Goal: Information Seeking & Learning: Learn about a topic

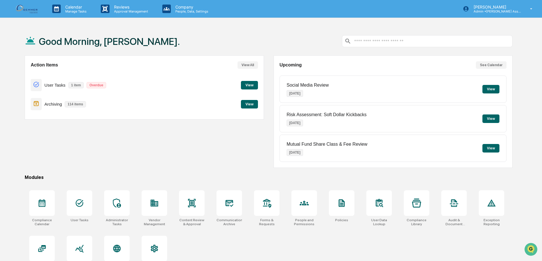
click at [249, 104] on button "View" at bounding box center [249, 104] width 17 height 9
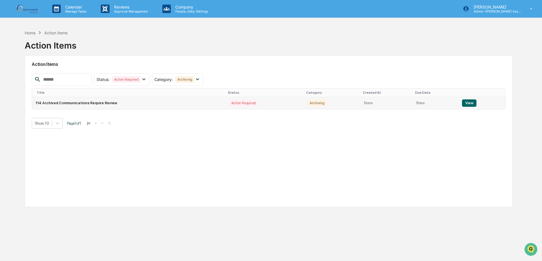
click at [473, 104] on button "View" at bounding box center [469, 102] width 14 height 7
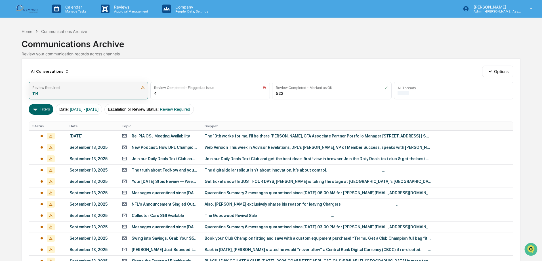
click at [126, 93] on div "Review Required 114" at bounding box center [89, 91] width 120 height 18
click at [34, 108] on icon at bounding box center [35, 109] width 6 height 6
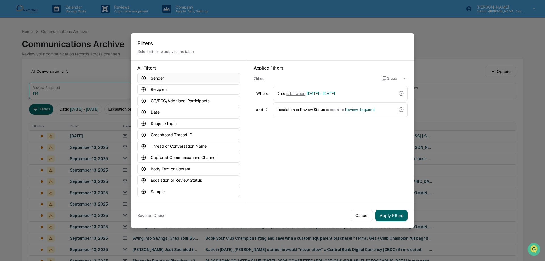
click at [162, 76] on button "Sender" at bounding box center [188, 78] width 102 height 10
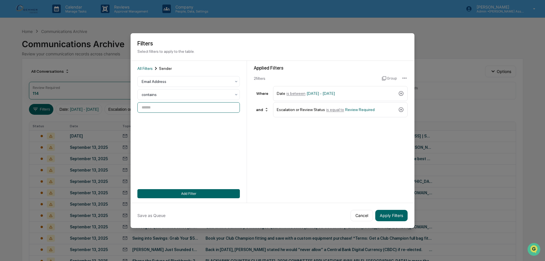
click at [161, 107] on input at bounding box center [188, 107] width 102 height 11
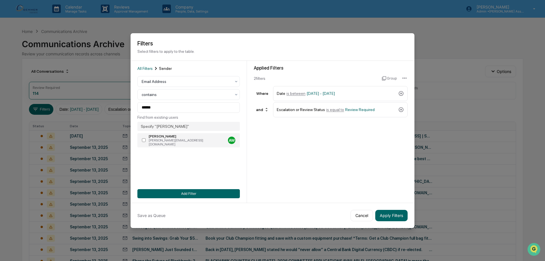
click at [159, 137] on div "[PERSON_NAME]" at bounding box center [187, 136] width 77 height 4
type input "**********"
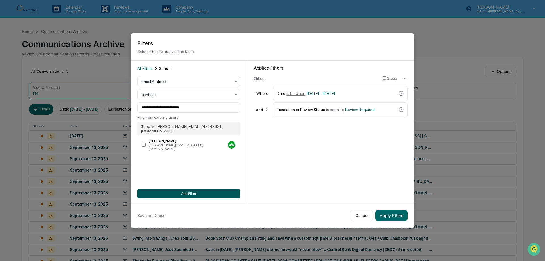
click at [209, 191] on button "Add Filter" at bounding box center [188, 193] width 102 height 9
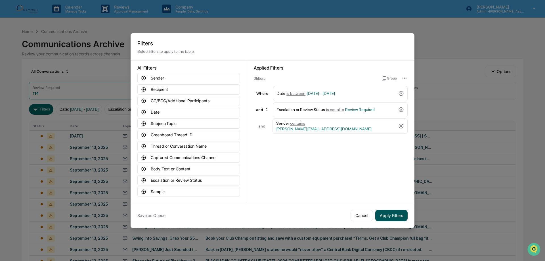
click at [395, 217] on button "Apply Filters" at bounding box center [391, 215] width 32 height 11
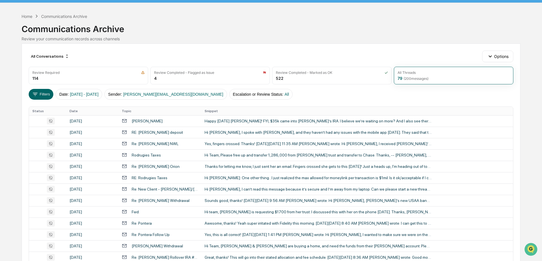
scroll to position [28, 0]
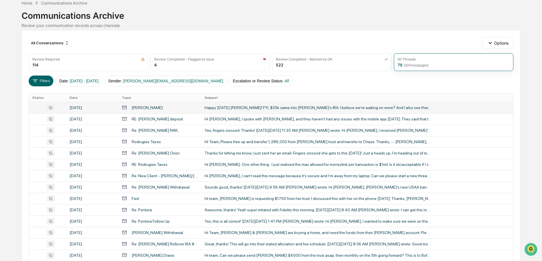
click at [275, 107] on div "Happy [DATE] [PERSON_NAME]! FYI, $35k came into [PERSON_NAME]’s IRA. I believe …" at bounding box center [318, 107] width 227 height 5
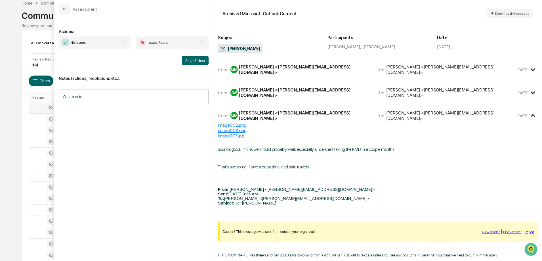
click at [19, 75] on div "Calendar Manage Tasks Reviews Approval Management Company People, Data, Setting…" at bounding box center [271, 195] width 542 height 447
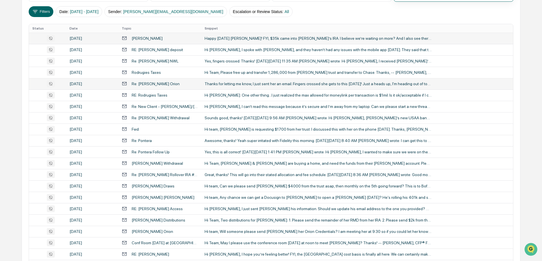
scroll to position [114, 0]
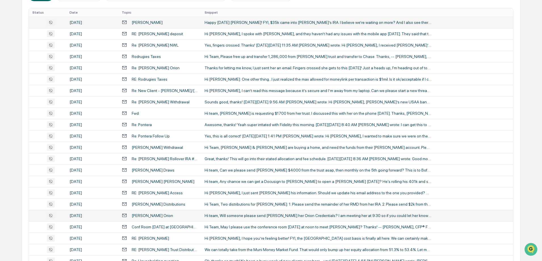
click at [333, 214] on div "Hi team, Will someone please send [PERSON_NAME] her Orion Credentials? I am mee…" at bounding box center [318, 215] width 227 height 5
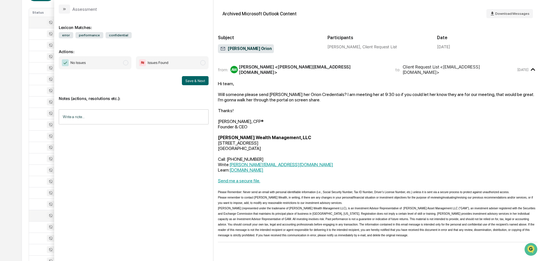
click at [7, 54] on div "Calendar Manage Tasks Reviews Approval Management Company People, Data, Setting…" at bounding box center [271, 109] width 542 height 447
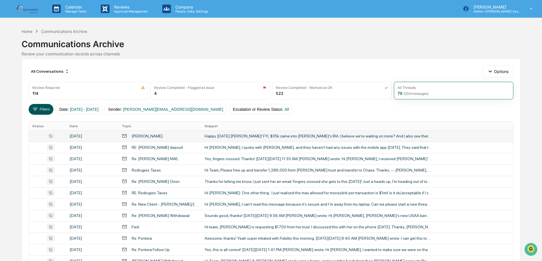
click at [42, 111] on button "Filters" at bounding box center [41, 109] width 25 height 11
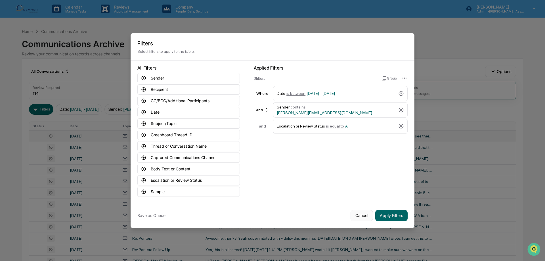
click at [360, 217] on button "Cancel" at bounding box center [362, 215] width 22 height 11
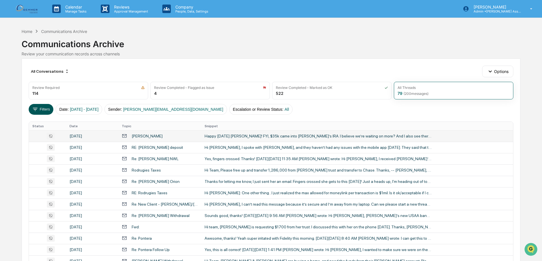
click at [45, 110] on button "Filters" at bounding box center [41, 109] width 25 height 11
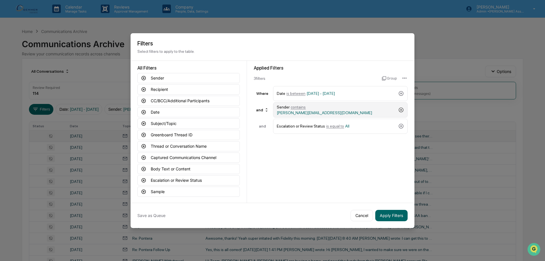
click at [403, 110] on icon at bounding box center [401, 110] width 6 height 6
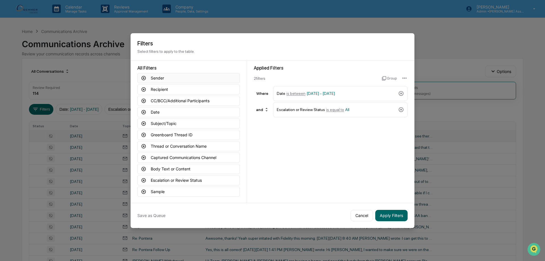
click at [160, 79] on button "Sender" at bounding box center [188, 78] width 102 height 10
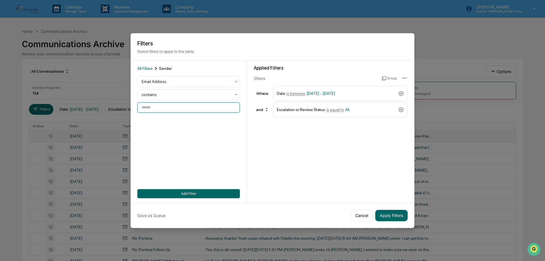
click at [158, 106] on input at bounding box center [188, 107] width 102 height 11
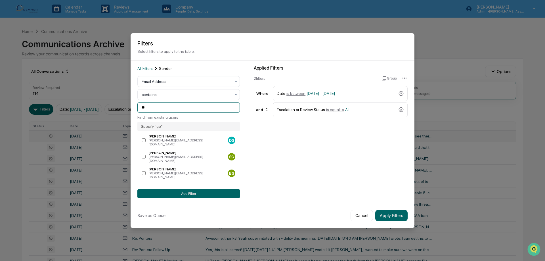
type input "*"
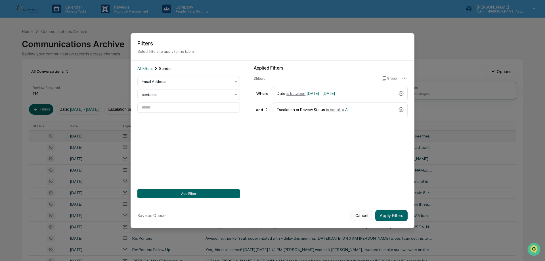
click at [361, 220] on button "Cancel" at bounding box center [362, 215] width 22 height 11
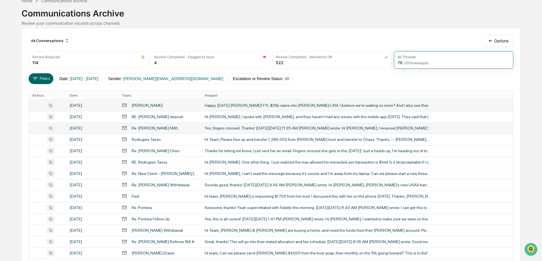
scroll to position [28, 0]
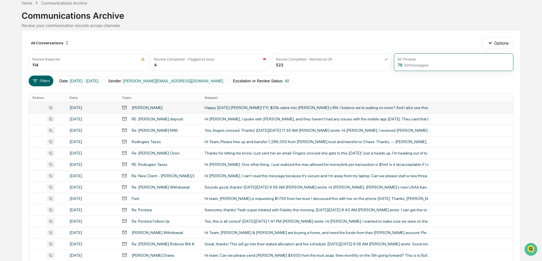
click at [237, 108] on div "Happy [DATE] [PERSON_NAME]! FYI, $35k came into [PERSON_NAME]’s IRA. I believe …" at bounding box center [318, 107] width 227 height 5
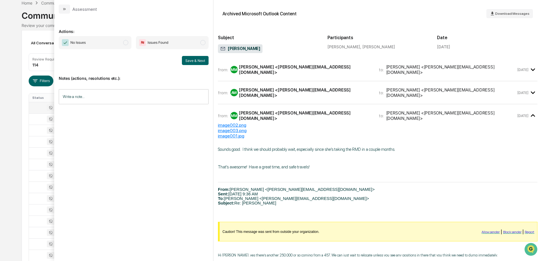
click at [264, 89] on div "[PERSON_NAME] <[PERSON_NAME][EMAIL_ADDRESS][DOMAIN_NAME]>" at bounding box center [305, 92] width 133 height 11
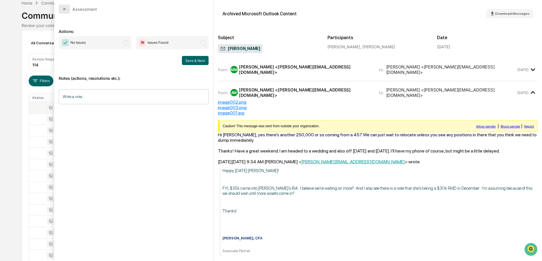
click at [62, 9] on button "modal" at bounding box center [64, 9] width 11 height 9
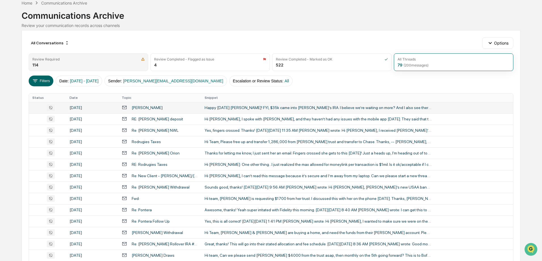
click at [115, 66] on div "Review Required 114" at bounding box center [89, 62] width 120 height 18
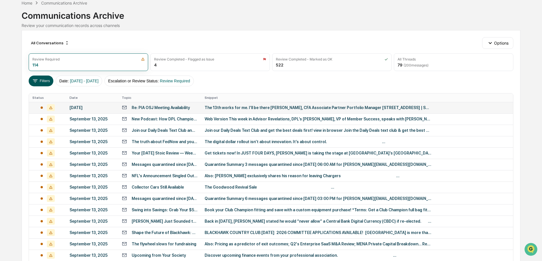
click at [37, 80] on icon at bounding box center [35, 81] width 6 height 6
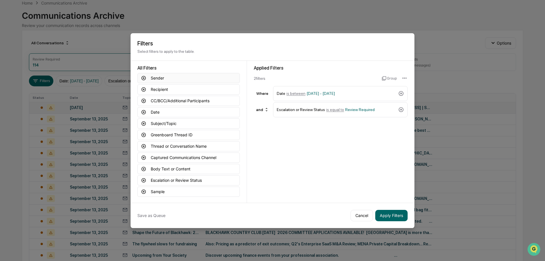
click at [155, 78] on button "Sender" at bounding box center [188, 78] width 102 height 10
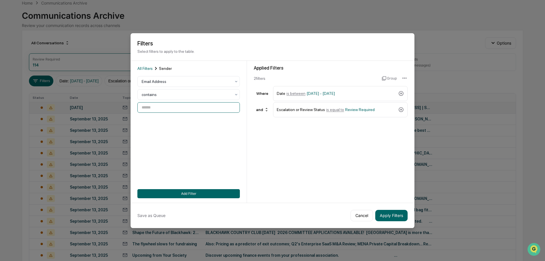
click at [160, 108] on input at bounding box center [188, 107] width 102 height 11
click at [171, 108] on input "********" at bounding box center [188, 107] width 102 height 11
type input "**********"
click at [177, 194] on button "Add Filter" at bounding box center [188, 193] width 102 height 9
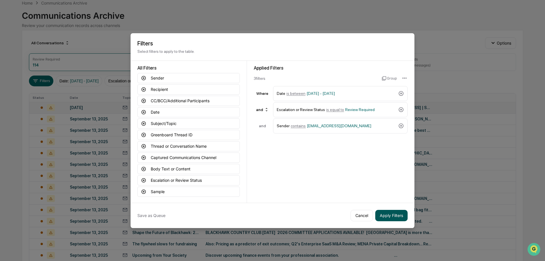
click at [392, 216] on button "Apply Filters" at bounding box center [391, 215] width 32 height 11
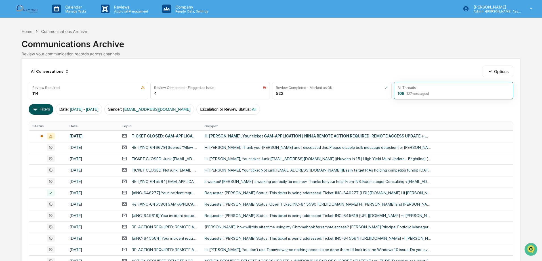
click at [44, 109] on button "Filters" at bounding box center [41, 109] width 25 height 11
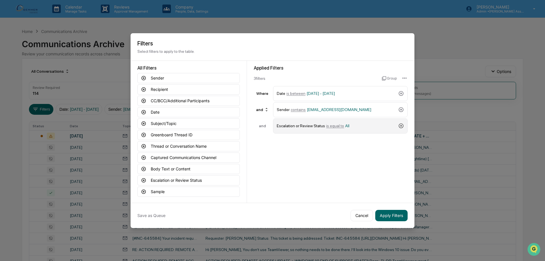
click at [401, 127] on icon at bounding box center [401, 126] width 6 height 6
click at [170, 79] on button "Sender" at bounding box center [188, 78] width 102 height 10
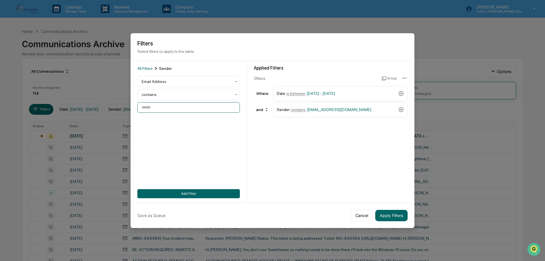
click at [169, 107] on input at bounding box center [188, 107] width 102 height 11
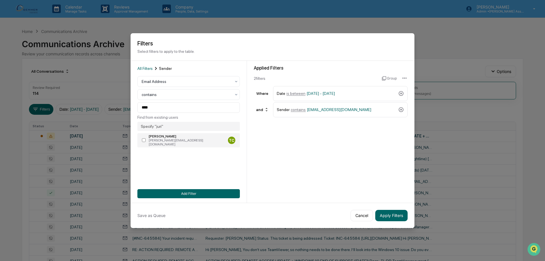
click at [171, 135] on div "[PERSON_NAME]" at bounding box center [187, 136] width 77 height 4
type input "**********"
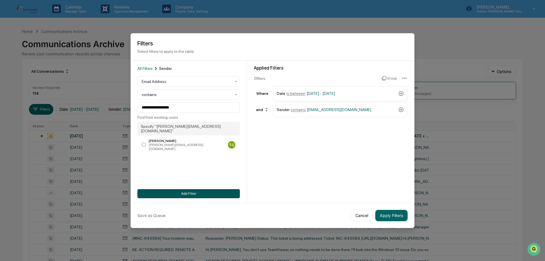
click at [192, 195] on button "Add Filter" at bounding box center [188, 193] width 102 height 9
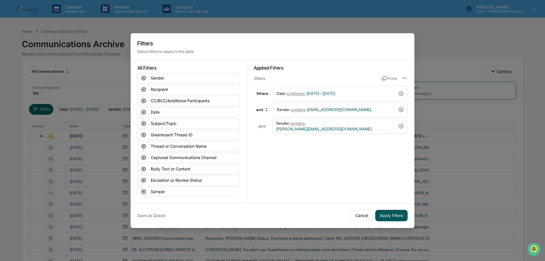
click at [391, 214] on button "Apply Filters" at bounding box center [391, 215] width 32 height 11
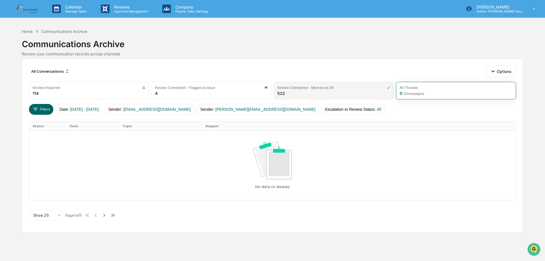
click at [299, 92] on div "Review Completed - Marked as OK 522" at bounding box center [334, 91] width 120 height 18
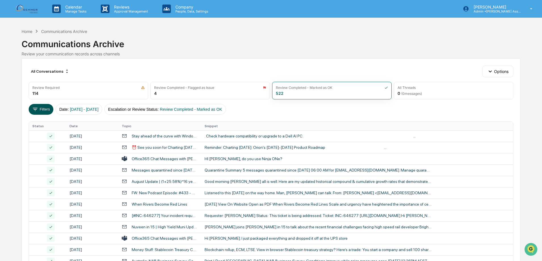
click at [46, 107] on button "Filters" at bounding box center [41, 109] width 25 height 11
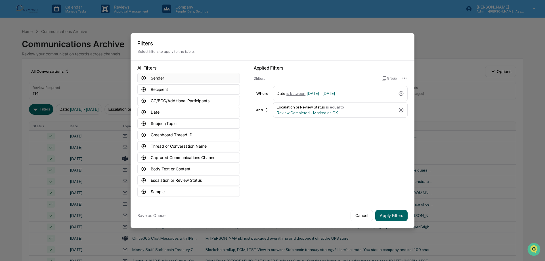
click at [154, 76] on button "Sender" at bounding box center [188, 78] width 102 height 10
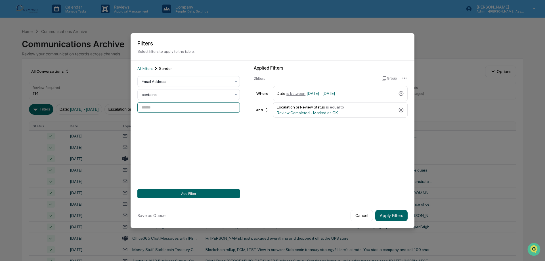
drag, startPoint x: 176, startPoint y: 108, endPoint x: 182, endPoint y: 106, distance: 6.5
click at [176, 108] on input at bounding box center [188, 107] width 102 height 11
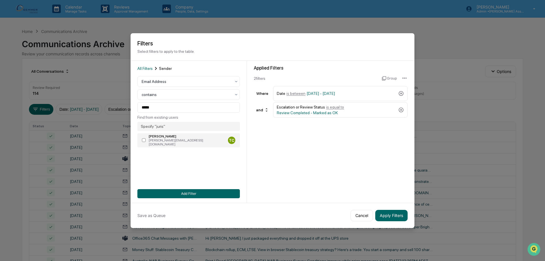
click at [190, 141] on div "[PERSON_NAME][EMAIL_ADDRESS][DOMAIN_NAME]" at bounding box center [187, 142] width 77 height 8
type input "**********"
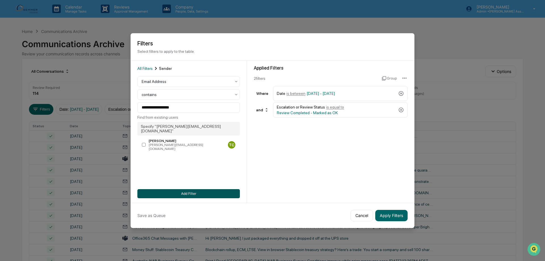
click at [190, 193] on button "Add Filter" at bounding box center [188, 193] width 102 height 9
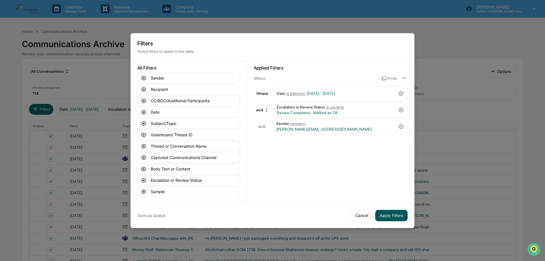
click at [404, 218] on button "Apply Filters" at bounding box center [391, 215] width 32 height 11
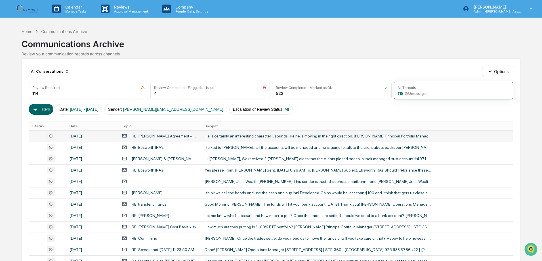
click at [297, 137] on div "He is certainly an interesting character….sounds like he is moving in the right…" at bounding box center [318, 136] width 227 height 5
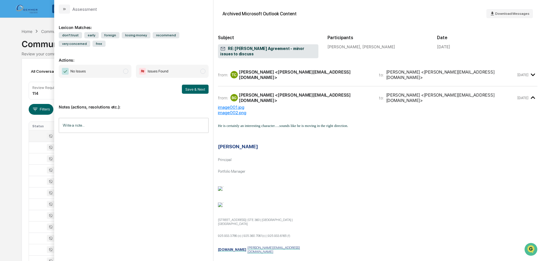
click at [303, 75] on div "from: TC [PERSON_NAME] <[PERSON_NAME][EMAIL_ADDRESS][DOMAIN_NAME]> to: [PERSON_…" at bounding box center [378, 77] width 320 height 18
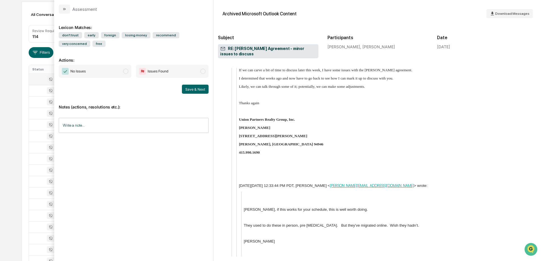
scroll to position [1363, 0]
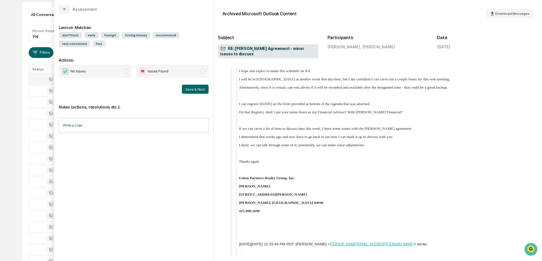
click at [22, 90] on div "All Conversations Options Review Required 114 Review Completed - Flagged as Iss…" at bounding box center [271, 196] width 499 height 388
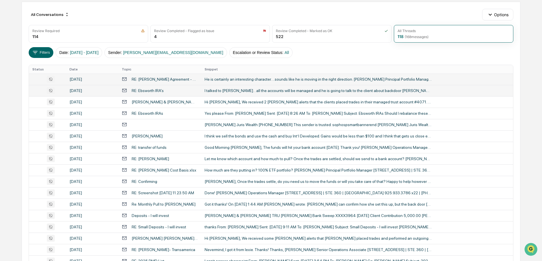
click at [242, 92] on div "I talked to [PERSON_NAME]…all the accounts will be managed and he is going to t…" at bounding box center [318, 90] width 227 height 5
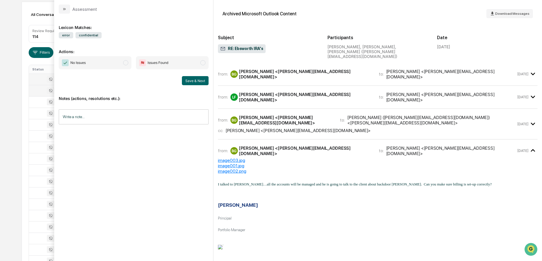
click at [344, 97] on div "from: LF [PERSON_NAME] <[PERSON_NAME][EMAIL_ADDRESS][DOMAIN_NAME]> to: [PERSON_…" at bounding box center [378, 99] width 320 height 18
click at [258, 69] on div "[PERSON_NAME] <[PERSON_NAME][EMAIL_ADDRESS][DOMAIN_NAME]>" at bounding box center [305, 74] width 133 height 11
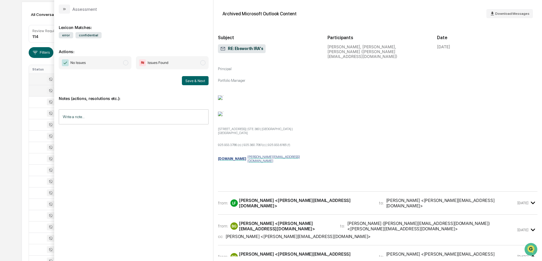
scroll to position [85, 0]
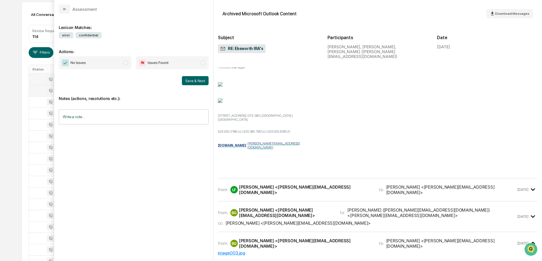
click at [386, 184] on div "[PERSON_NAME] <[PERSON_NAME][EMAIL_ADDRESS][DOMAIN_NAME]>" at bounding box center [451, 189] width 130 height 11
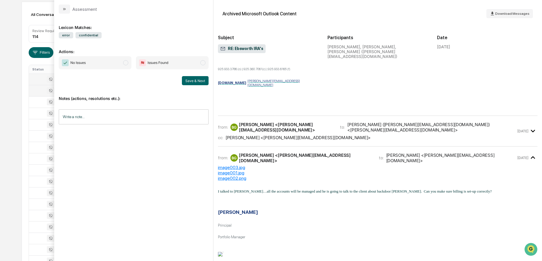
scroll to position [483, 0]
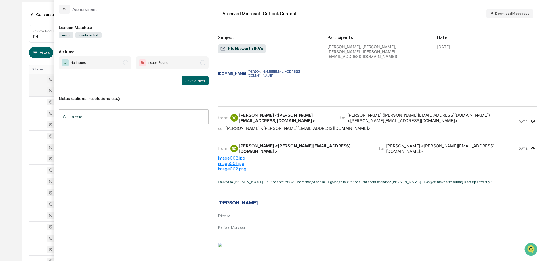
click at [372, 125] on div "cc: [PERSON_NAME] <[PERSON_NAME][EMAIL_ADDRESS][DOMAIN_NAME]>" at bounding box center [367, 127] width 298 height 5
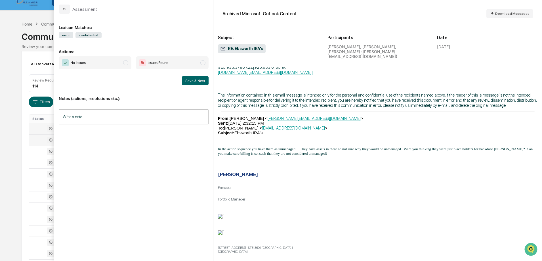
scroll to position [0, 0]
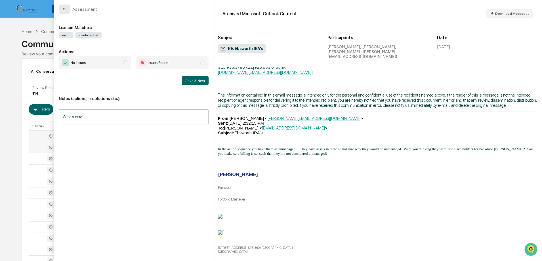
click at [59, 10] on button "modal" at bounding box center [64, 9] width 11 height 9
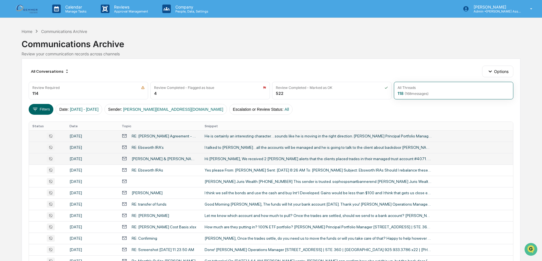
click at [240, 160] on div "Hi [PERSON_NAME], We received 2 [PERSON_NAME] alerts that the clients placed tr…" at bounding box center [318, 158] width 227 height 5
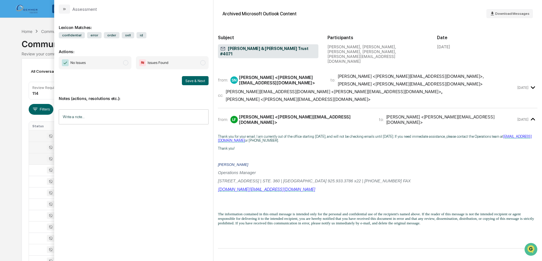
click at [443, 89] on div "cc: [PERSON_NAME][EMAIL_ADDRESS][DOMAIN_NAME] <[PERSON_NAME][EMAIL_ADDRESS][DOM…" at bounding box center [367, 95] width 298 height 13
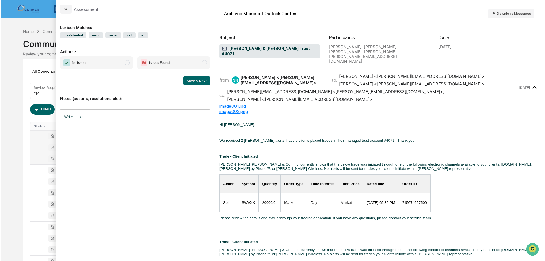
scroll to position [28, 0]
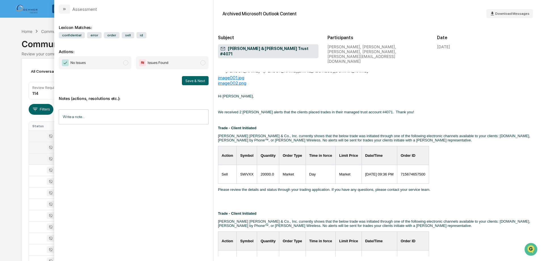
click at [13, 24] on div "Calendar Manage Tasks Reviews Approval Management Company People, Data, Setting…" at bounding box center [271, 223] width 542 height 447
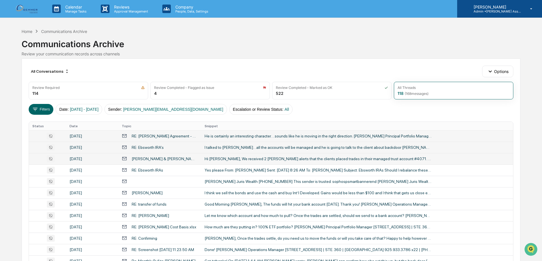
click at [514, 4] on div "[PERSON_NAME] Admin • [PERSON_NAME] Asset Management" at bounding box center [499, 9] width 85 height 18
